Goal: Task Accomplishment & Management: Complete application form

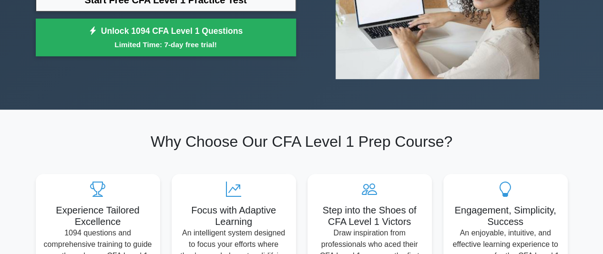
scroll to position [143, 0]
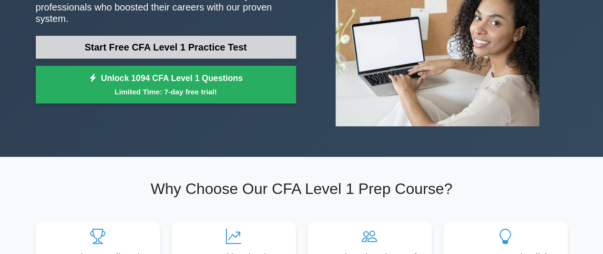
click at [183, 38] on link "Start Free CFA Level 1 Practice Test" at bounding box center [166, 47] width 260 height 23
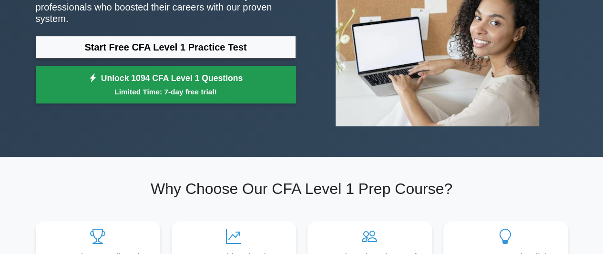
click at [185, 80] on link "Unlock 1094 CFA Level 1 Questions Limited Time: 7-day free trial!" at bounding box center [166, 85] width 260 height 38
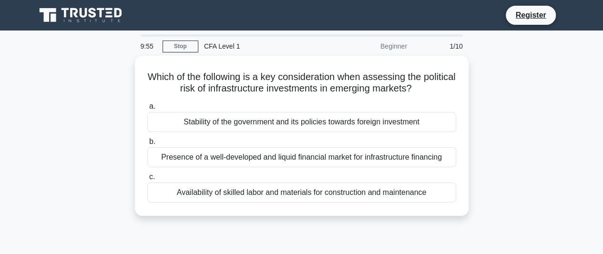
click at [392, 48] on div "Beginner" at bounding box center [371, 46] width 83 height 19
click at [406, 47] on div "Beginner" at bounding box center [371, 46] width 83 height 19
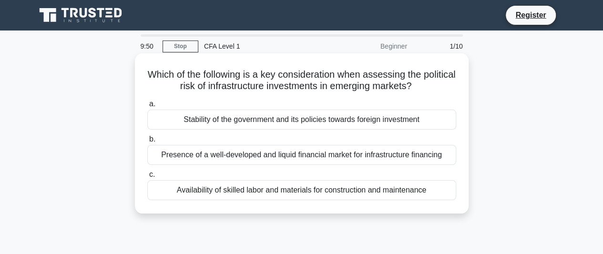
click at [262, 123] on div "Stability of the government and its policies towards foreign investment" at bounding box center [301, 120] width 309 height 20
click at [147, 107] on input "a. Stability of the government and its policies towards foreign investment" at bounding box center [147, 104] width 0 height 6
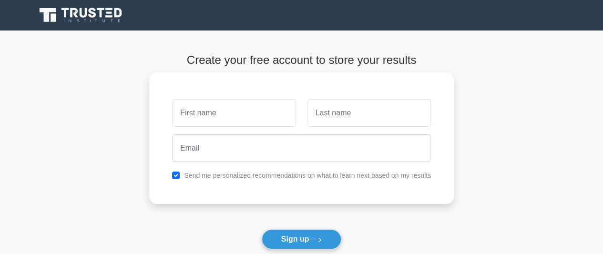
click at [234, 115] on input "text" at bounding box center [234, 113] width 124 height 28
type input "s"
type input "Shailesh"
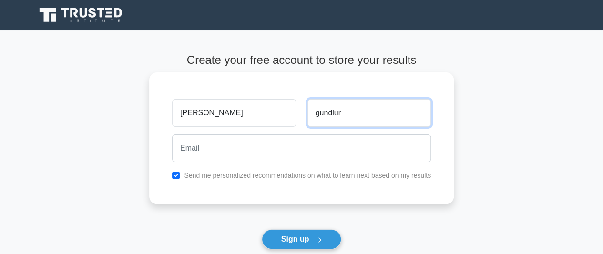
type input "gundlur"
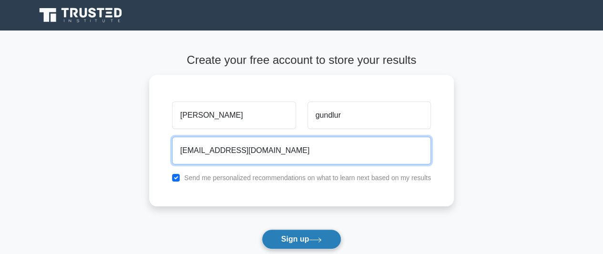
type input "shaileshgundlur14@gmail.com"
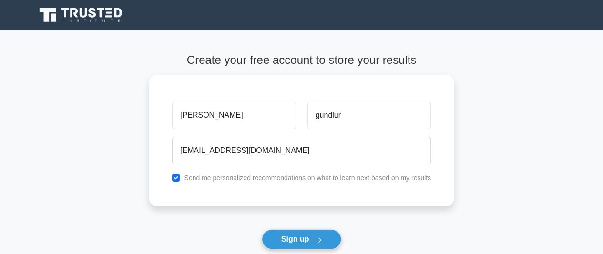
click at [295, 241] on button "Sign up" at bounding box center [302, 239] width 80 height 20
